Goal: Information Seeking & Learning: Learn about a topic

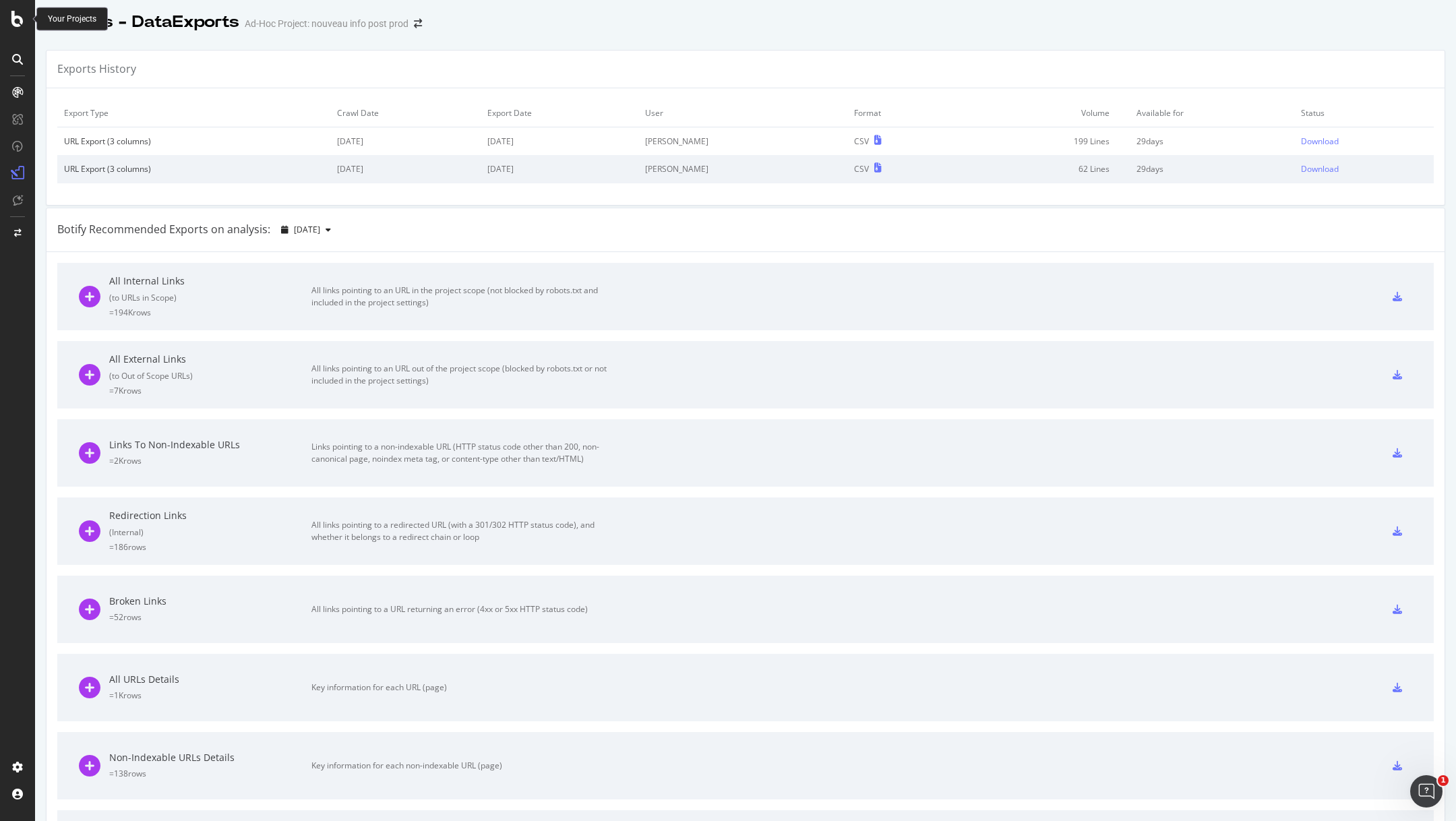
click at [9, 23] on div at bounding box center [17, 19] width 32 height 16
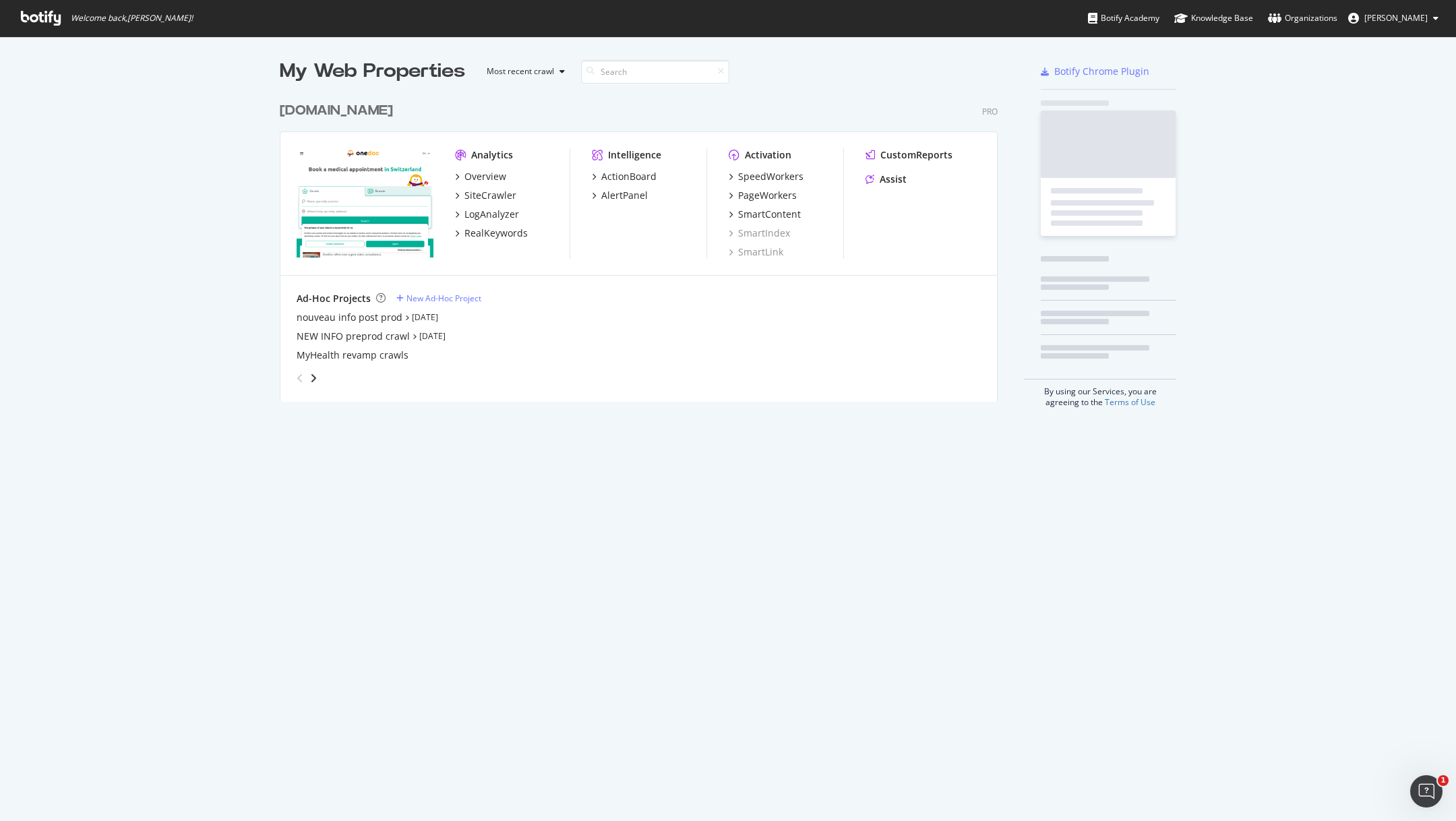
scroll to position [317, 729]
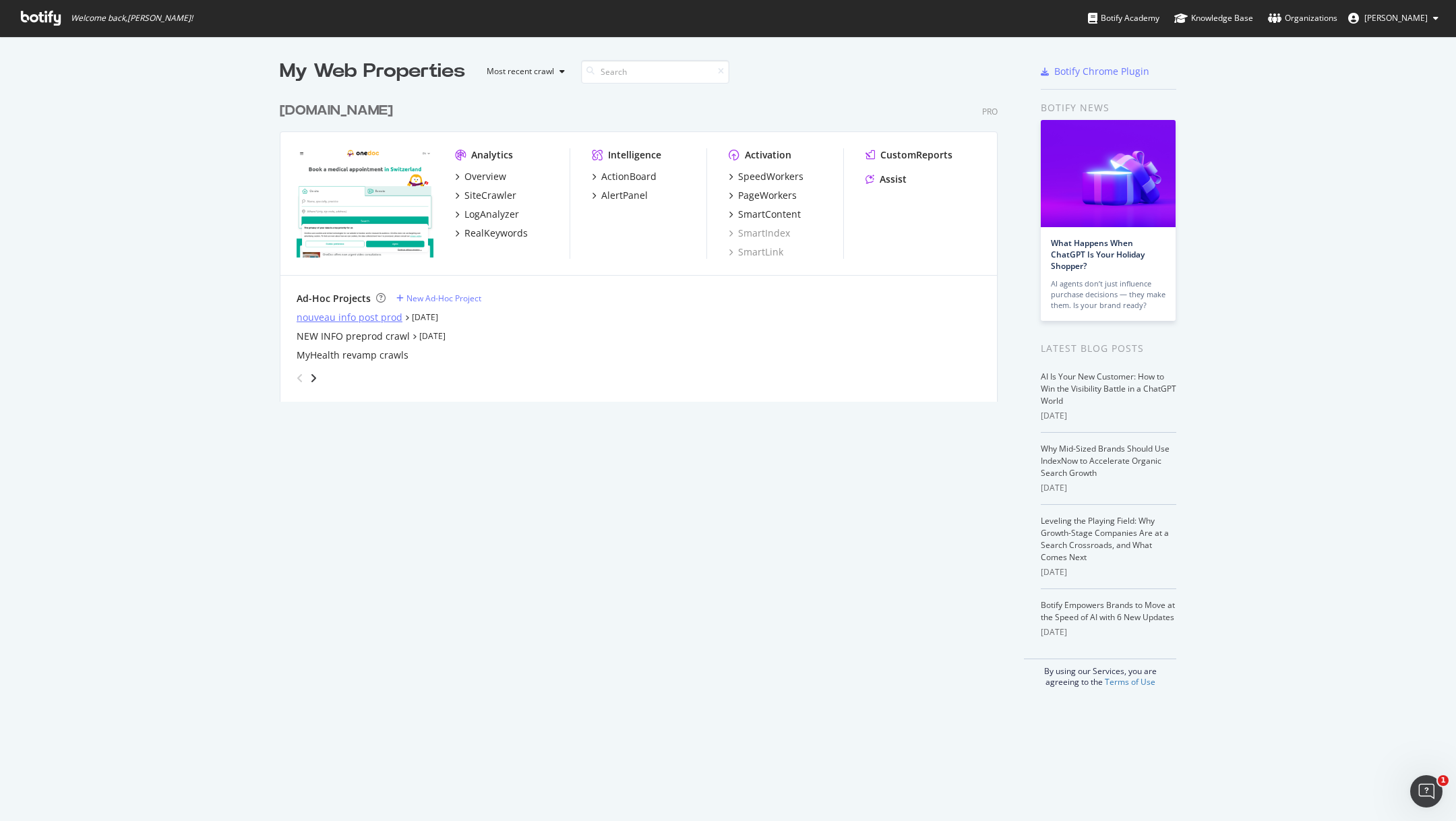
click at [364, 319] on div "nouveau info post prod" at bounding box center [349, 317] width 106 height 14
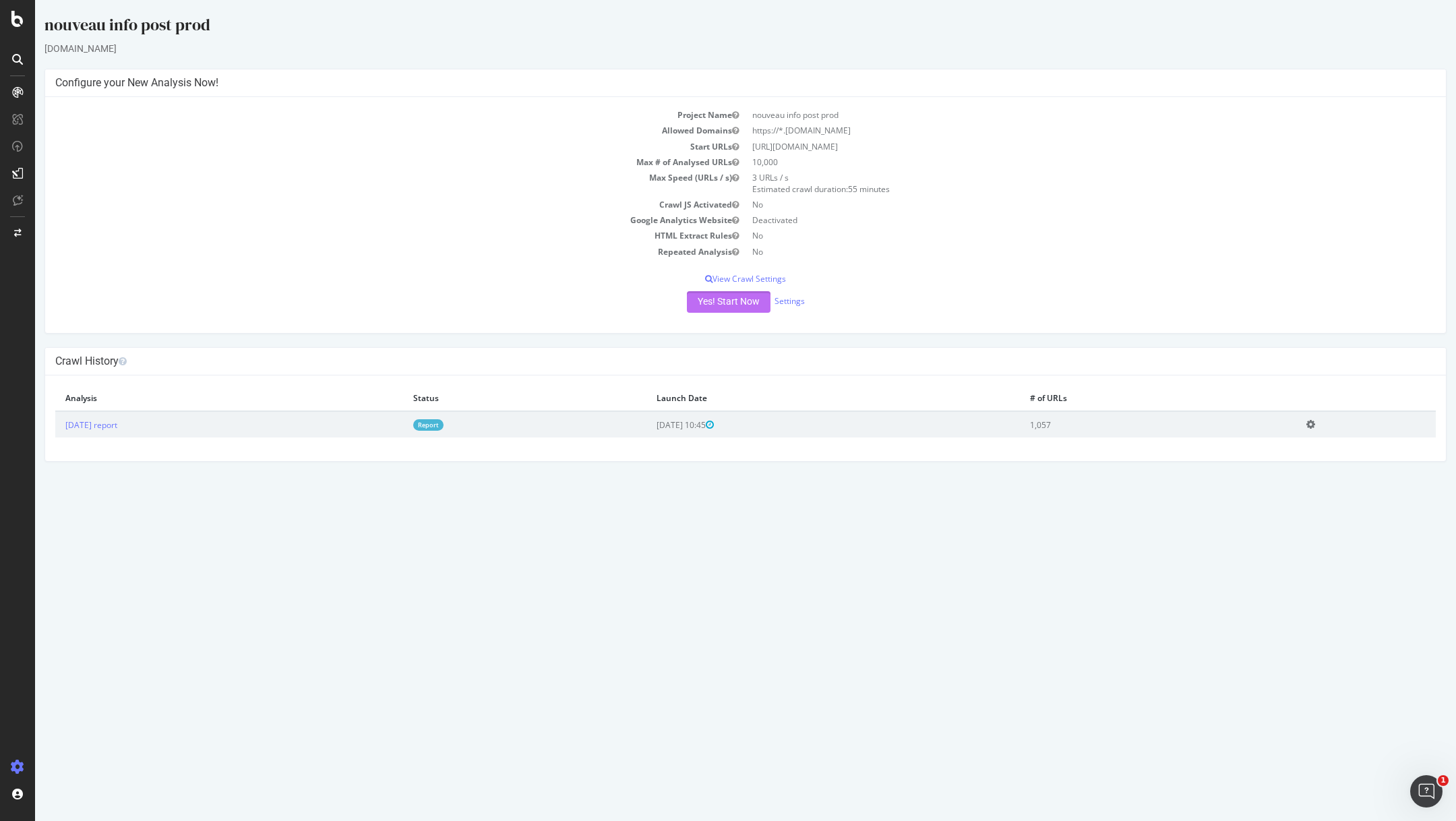
click at [734, 299] on button "Yes! Start Now" at bounding box center [729, 302] width 83 height 22
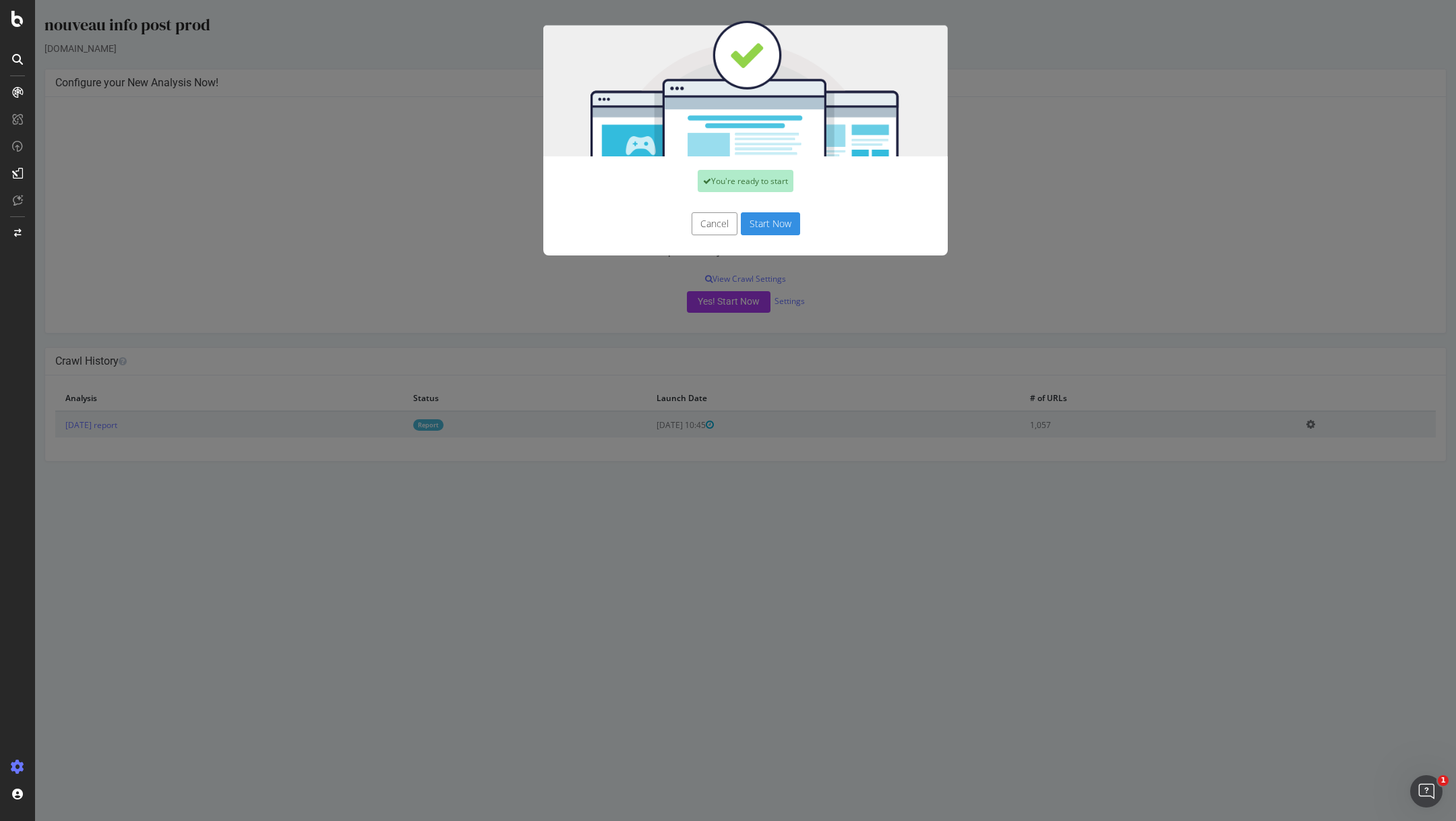
click at [781, 226] on button "Start Now" at bounding box center [770, 224] width 59 height 23
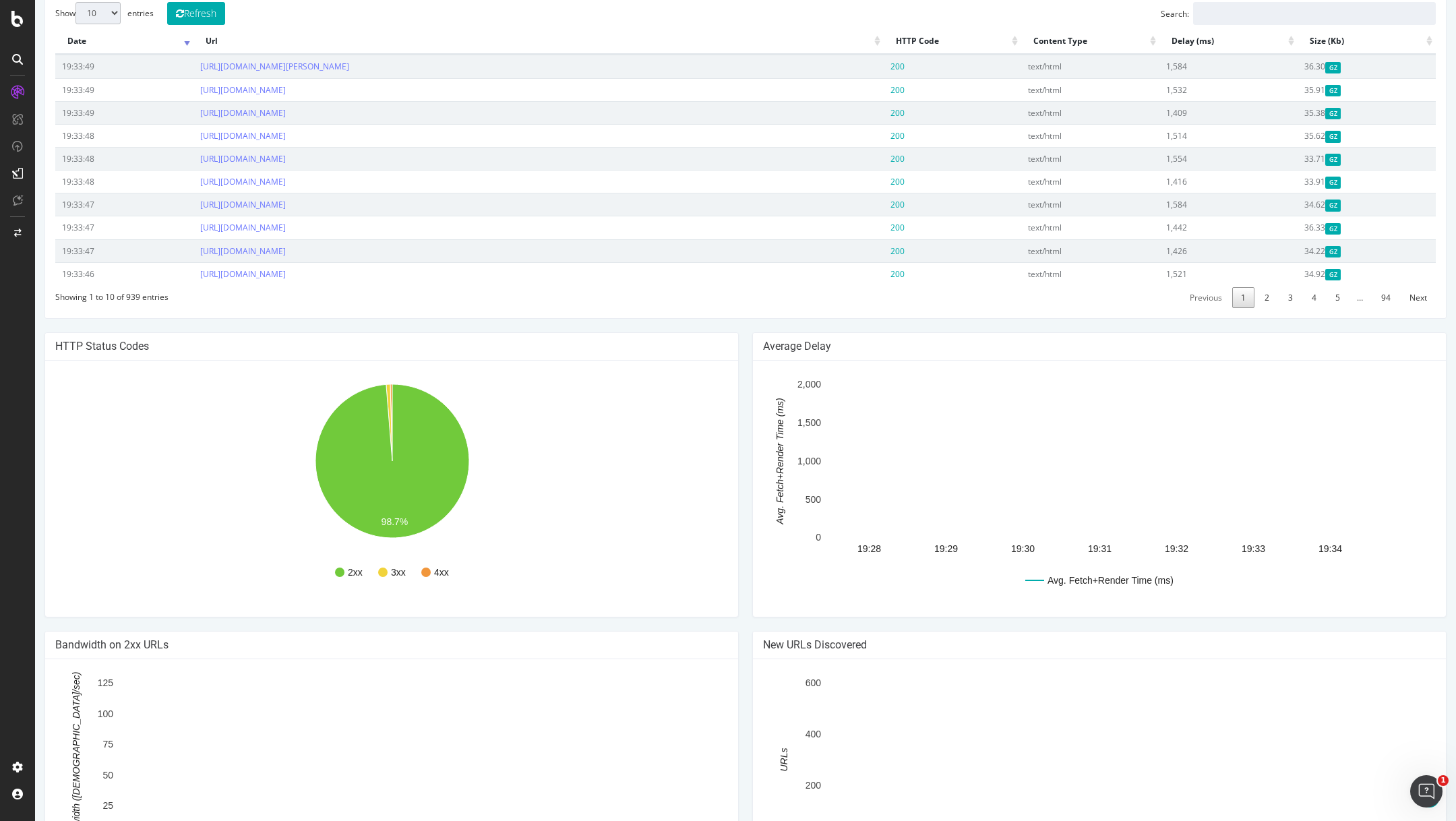
scroll to position [504, 0]
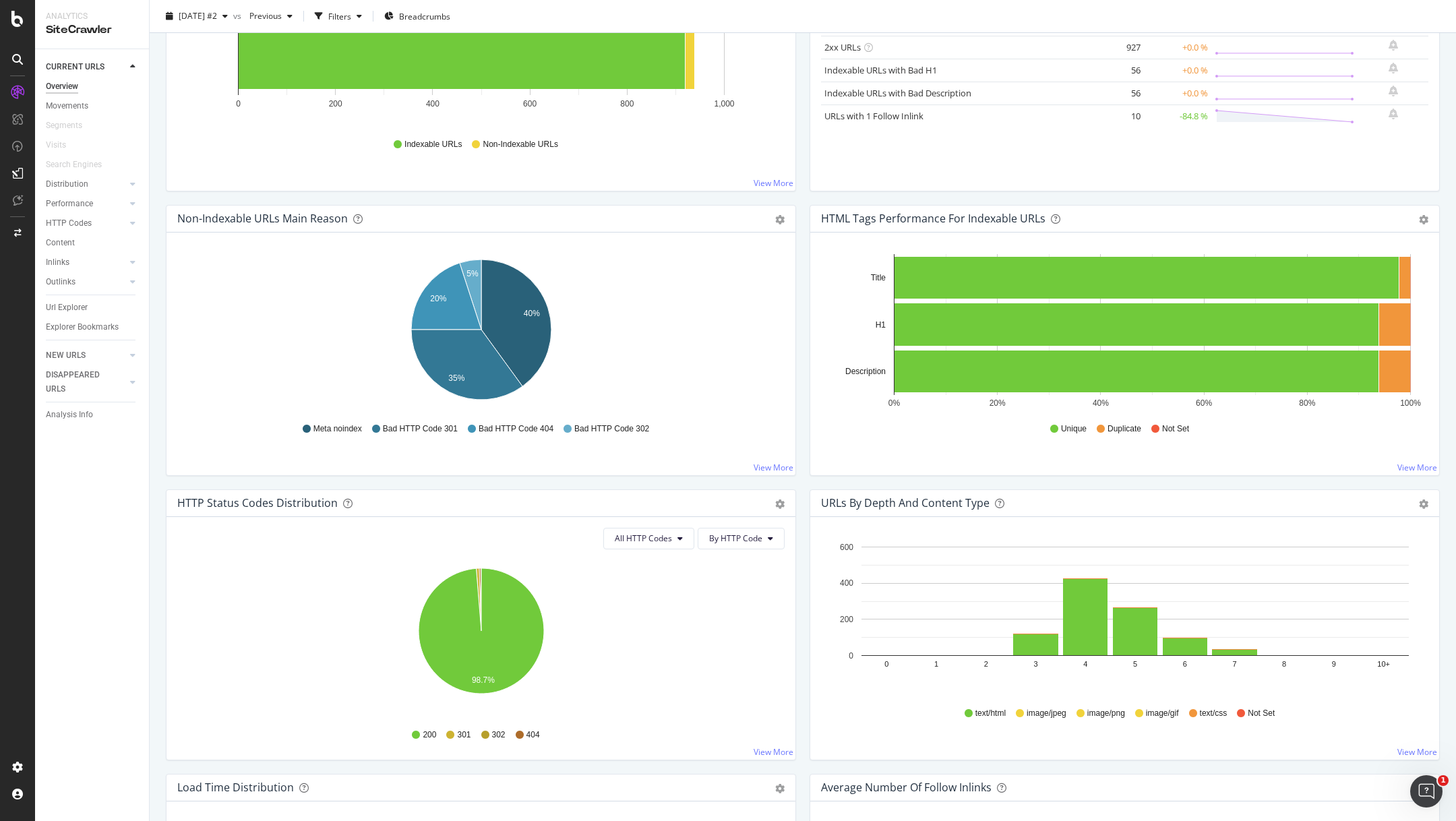
scroll to position [282, 0]
click at [434, 295] on text "20%" at bounding box center [438, 298] width 16 height 9
